Goal: Check status: Check status

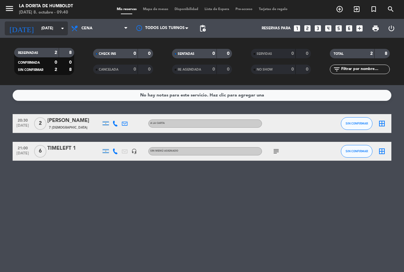
click at [44, 27] on input "[DATE]" at bounding box center [63, 28] width 50 height 11
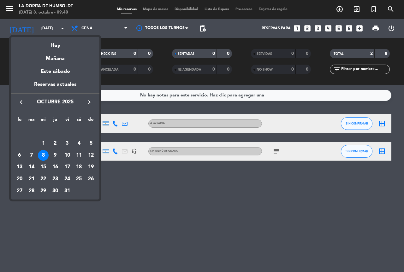
click at [95, 28] on div at bounding box center [202, 136] width 404 height 272
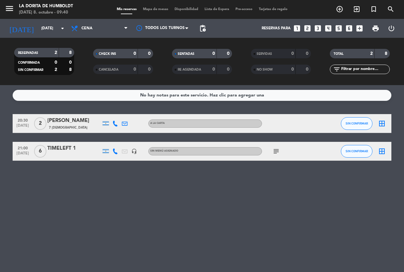
click at [95, 28] on span "Cena" at bounding box center [99, 28] width 63 height 14
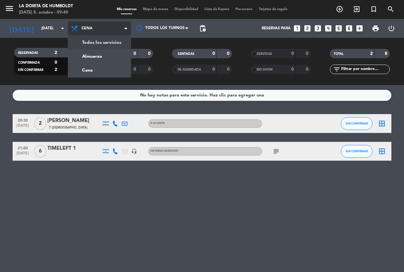
click at [96, 53] on div "menu La [PERSON_NAME] [DATE] 8. octubre - 09:40 Mis reservas Mapa de mesas Disp…" at bounding box center [202, 42] width 404 height 85
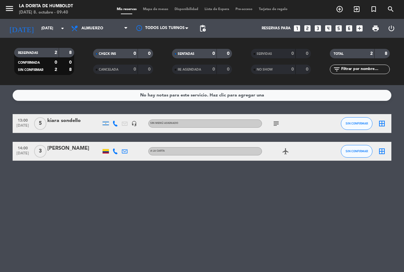
click at [278, 124] on icon "subject" at bounding box center [276, 124] width 8 height 8
click at [286, 153] on icon "airplanemode_active" at bounding box center [286, 152] width 8 height 8
click at [281, 124] on span "subject" at bounding box center [275, 124] width 9 height 8
